Goal: Task Accomplishment & Management: Manage account settings

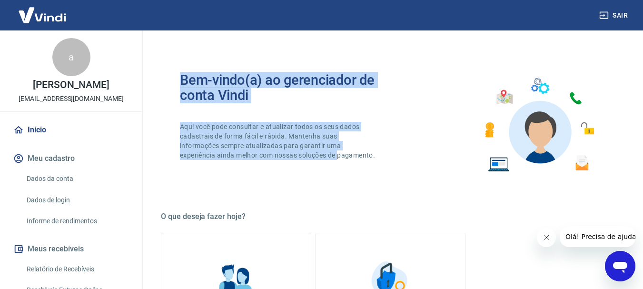
drag, startPoint x: 134, startPoint y: 152, endPoint x: 146, endPoint y: 180, distance: 30.5
click at [146, 180] on div "Sair a andre [PERSON_NAME] [EMAIL_ADDRESS][DOMAIN_NAME] Início Meu cadastro Dad…" at bounding box center [321, 144] width 643 height 289
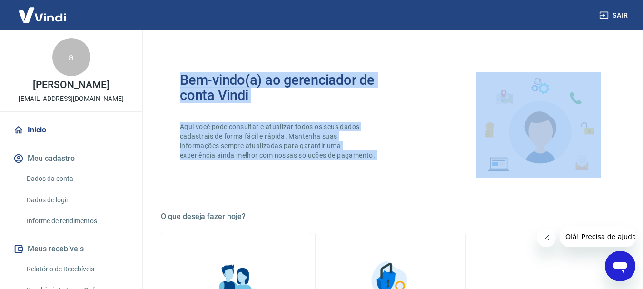
drag, startPoint x: 135, startPoint y: 162, endPoint x: 140, endPoint y: 179, distance: 17.5
click at [149, 199] on div "Sair a andre [PERSON_NAME] [EMAIL_ADDRESS][DOMAIN_NAME] Início Meu cadastro Dad…" at bounding box center [321, 144] width 643 height 289
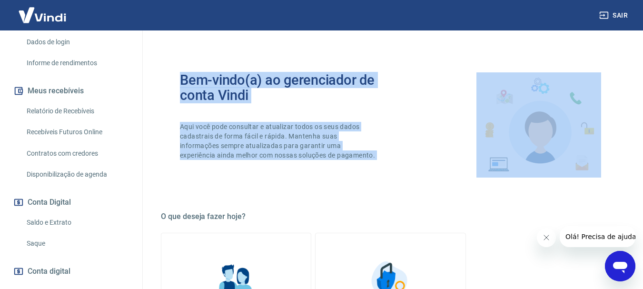
scroll to position [167, 0]
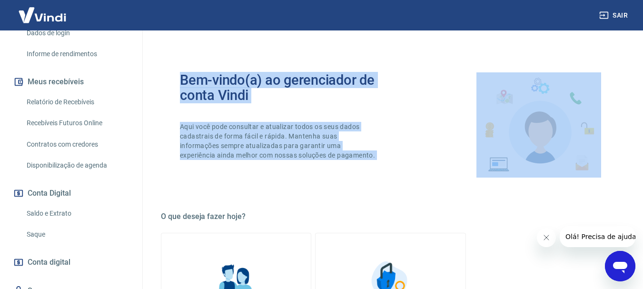
click at [31, 241] on link "Saque" at bounding box center [77, 235] width 108 height 20
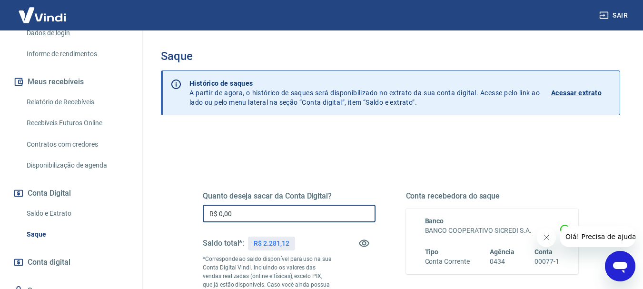
click at [252, 216] on input "R$ 0,00" at bounding box center [289, 214] width 173 height 18
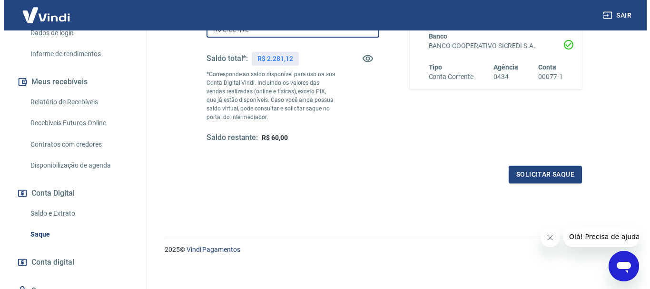
scroll to position [190, 0]
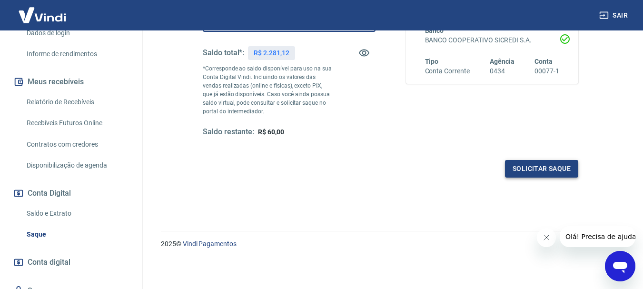
type input "R$ 2.221,12"
click at [562, 170] on button "Solicitar saque" at bounding box center [541, 169] width 73 height 18
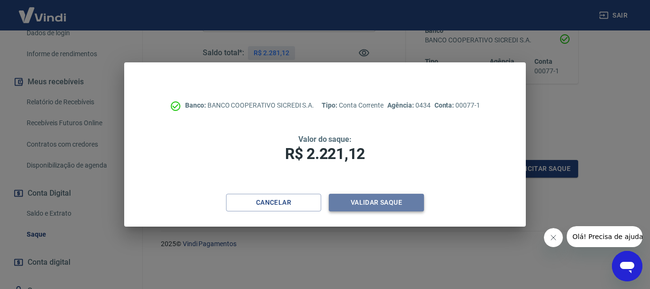
click at [379, 203] on button "Validar saque" at bounding box center [376, 203] width 95 height 18
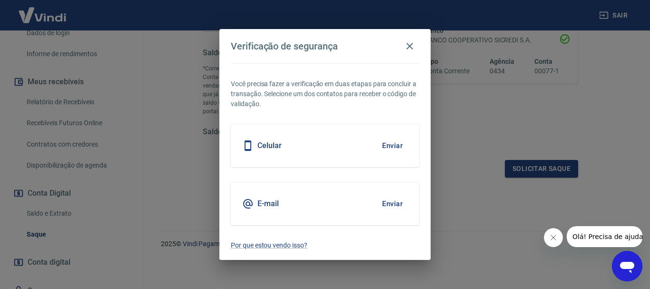
click at [270, 139] on div "Celular Enviar" at bounding box center [325, 145] width 188 height 43
click at [396, 142] on button "Enviar" at bounding box center [392, 146] width 31 height 20
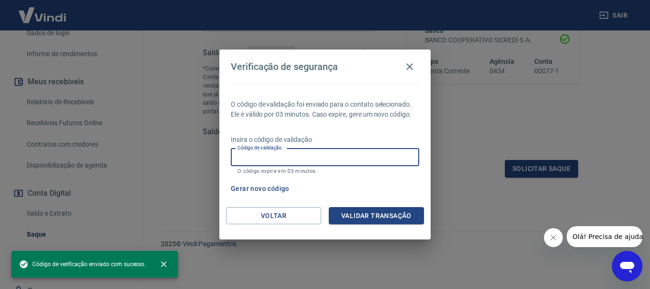
click at [293, 159] on input "Código de validação" at bounding box center [325, 157] width 188 height 18
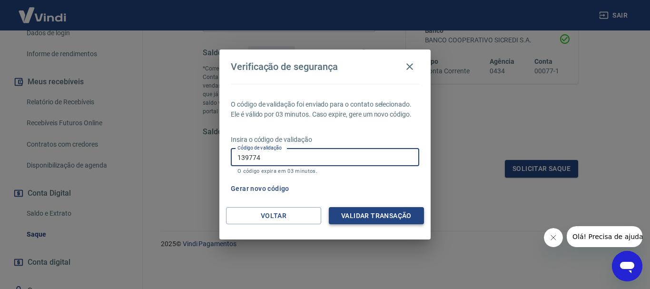
type input "139774"
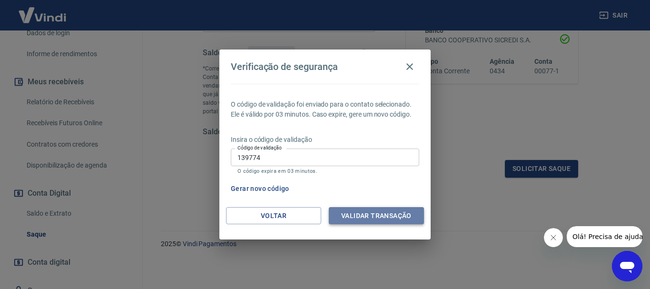
click at [395, 216] on button "Validar transação" at bounding box center [376, 216] width 95 height 18
